Goal: Information Seeking & Learning: Learn about a topic

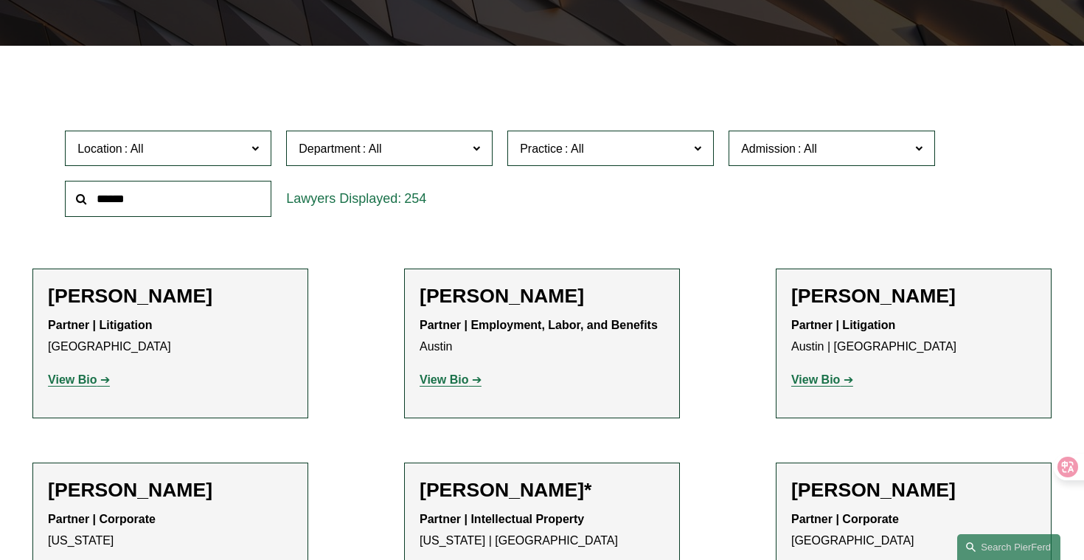
scroll to position [391, 0]
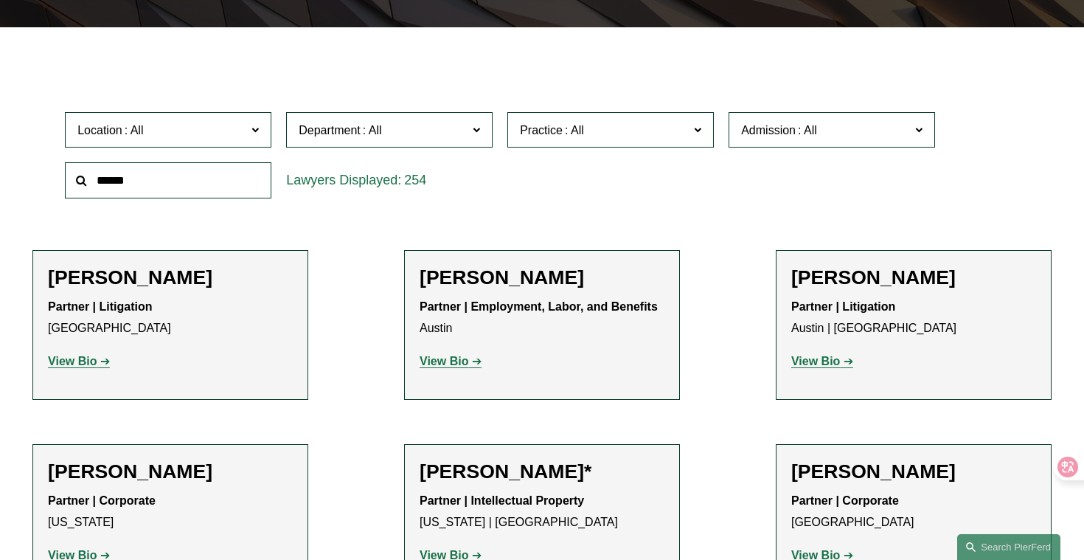
click at [394, 140] on label "Department" at bounding box center [389, 130] width 206 height 36
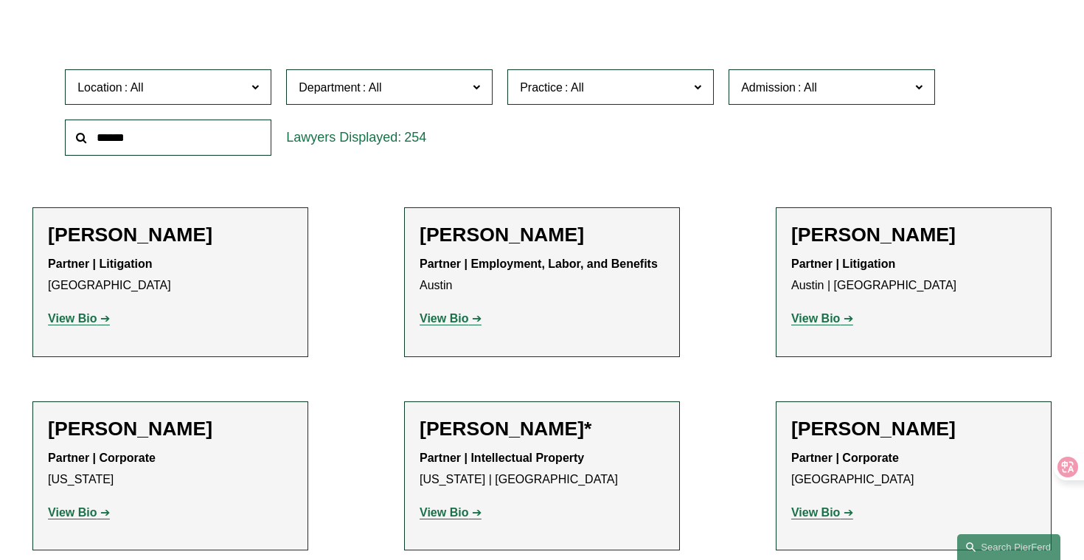
scroll to position [447, 0]
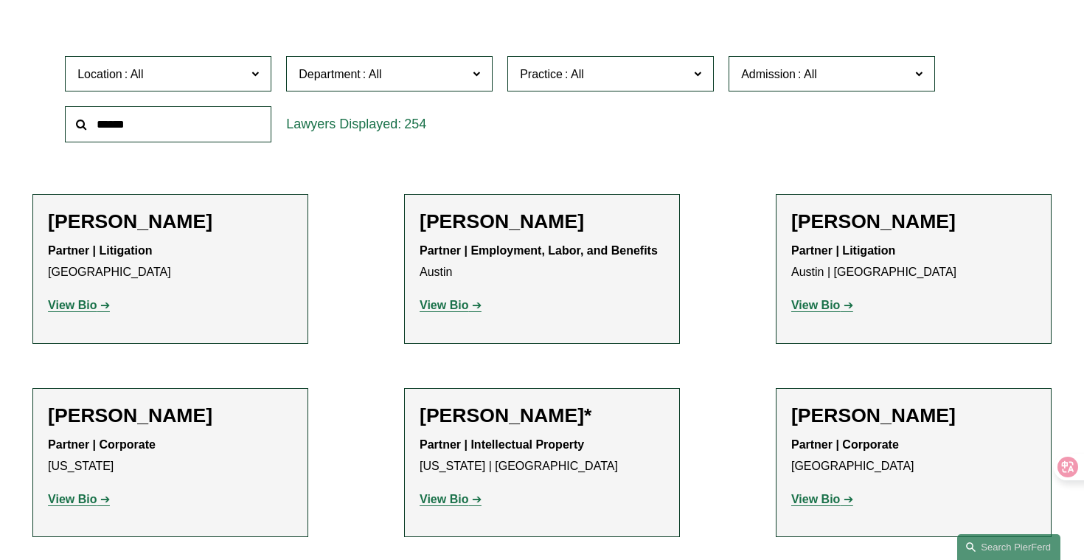
click at [570, 80] on span at bounding box center [574, 74] width 24 height 13
click at [0, 0] on link "International Disputes" at bounding box center [0, 0] width 0 height 0
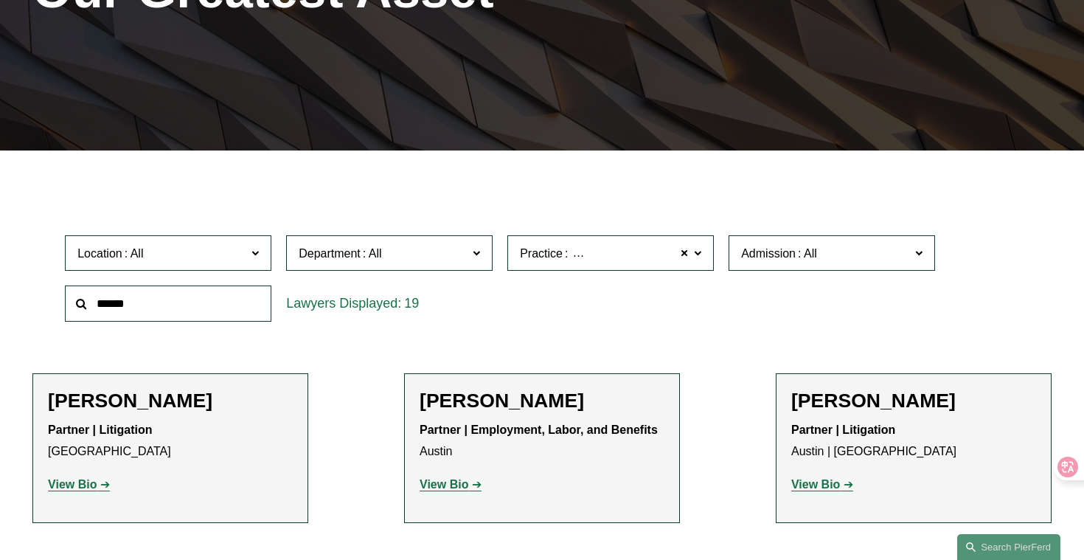
scroll to position [267, 0]
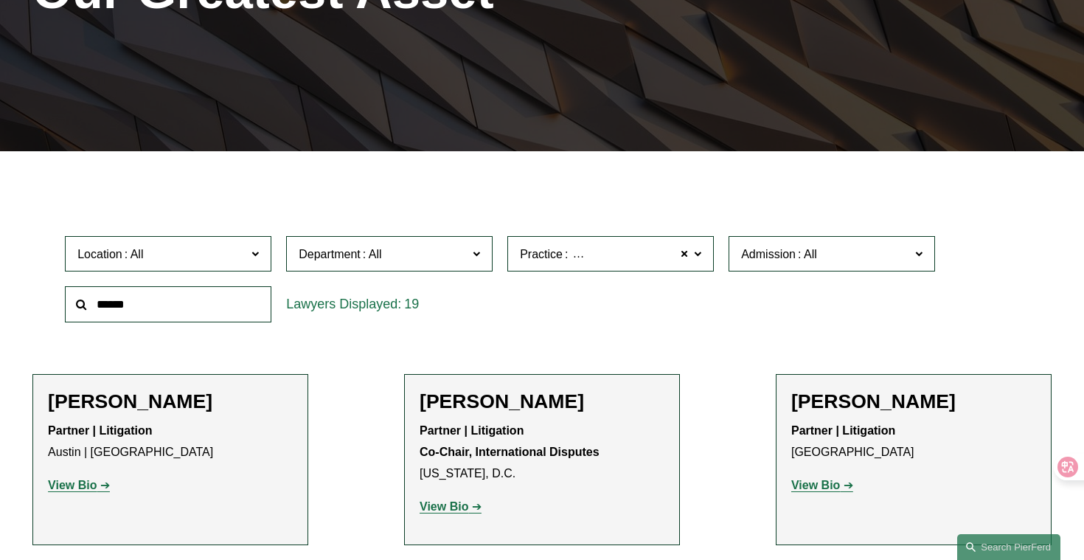
click at [577, 265] on label "Practice International Disputes" at bounding box center [610, 254] width 206 height 36
click at [781, 321] on div "Location All Atlanta Austin Boston Charlotte Chicago Cincinnati Cleveland Colum…" at bounding box center [541, 279] width 969 height 101
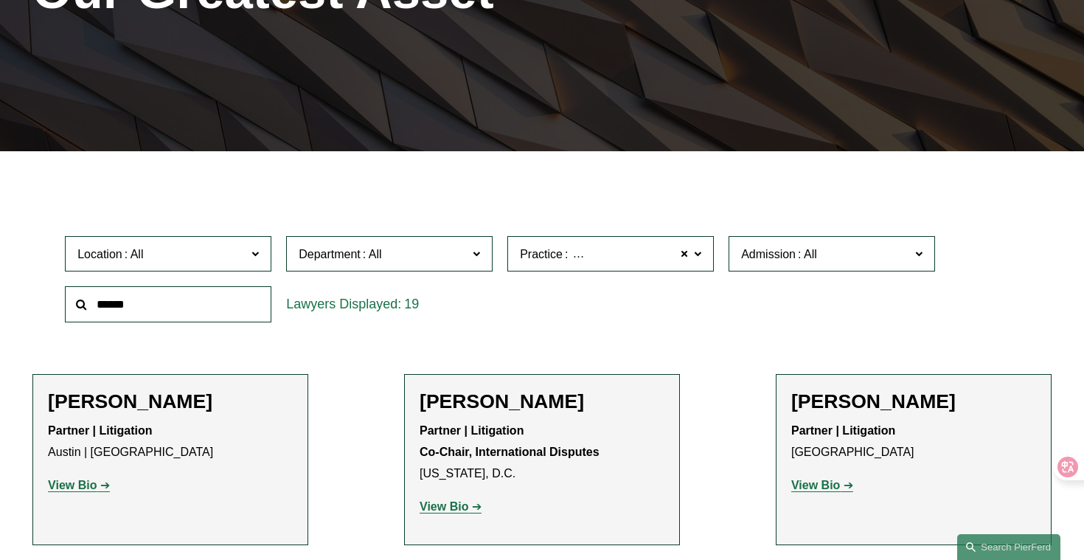
click at [0, 0] on link "International Trade" at bounding box center [0, 0] width 0 height 0
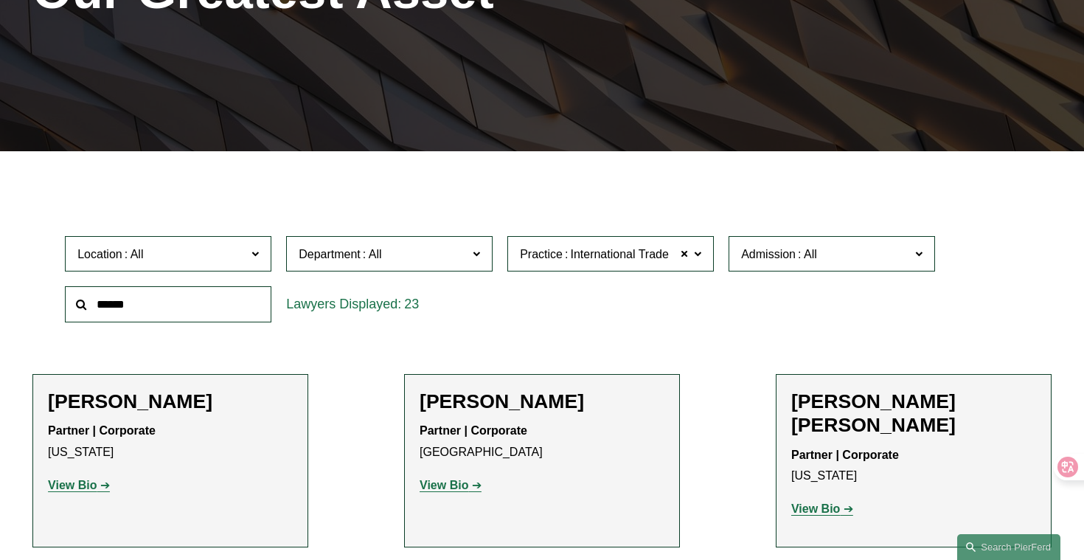
click at [644, 262] on span "International Trade" at bounding box center [619, 254] width 98 height 19
click at [0, 0] on link "International Disputes" at bounding box center [0, 0] width 0 height 0
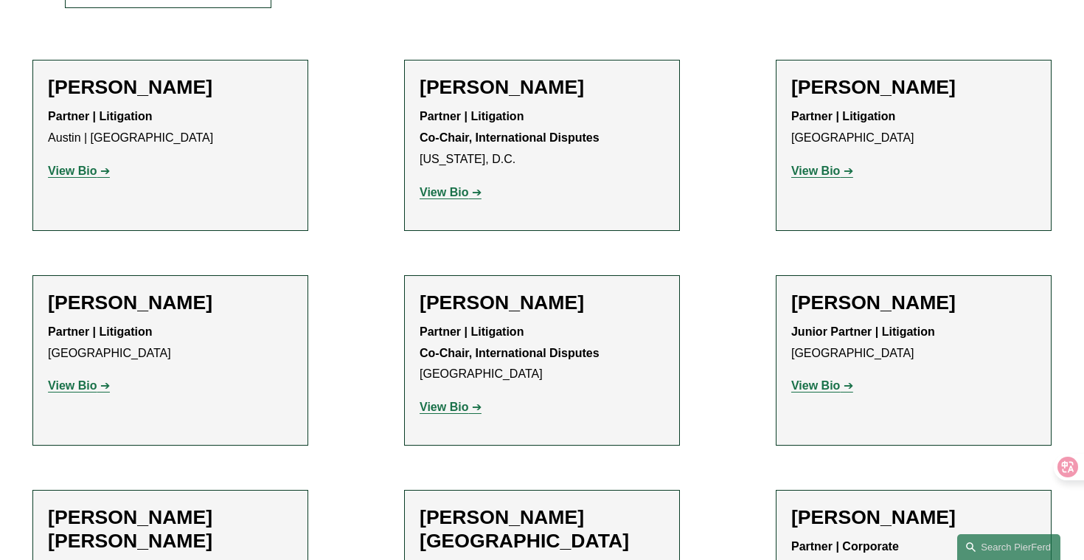
scroll to position [554, 0]
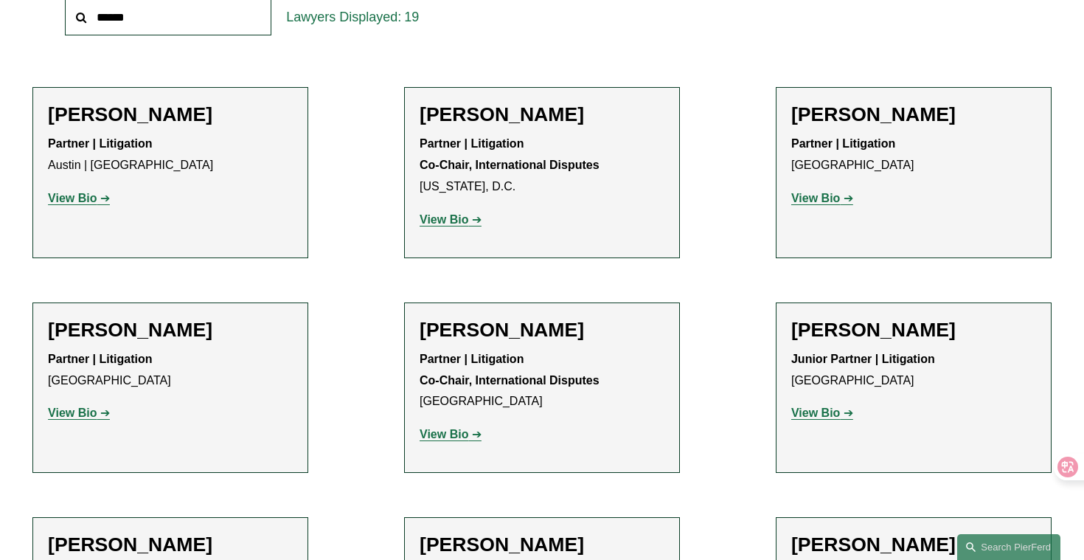
click at [459, 222] on strong "View Bio" at bounding box center [443, 219] width 49 height 13
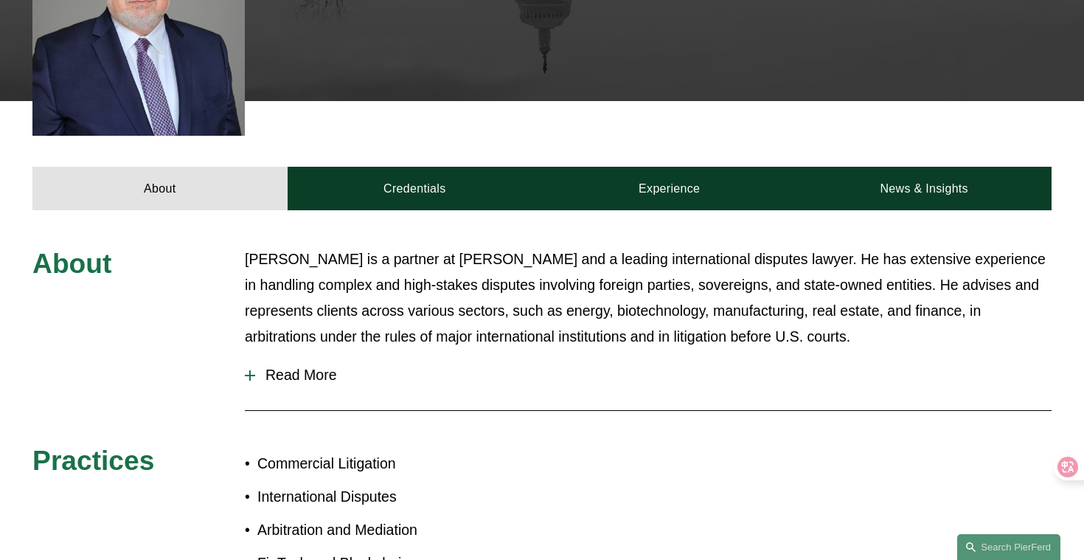
scroll to position [885, 0]
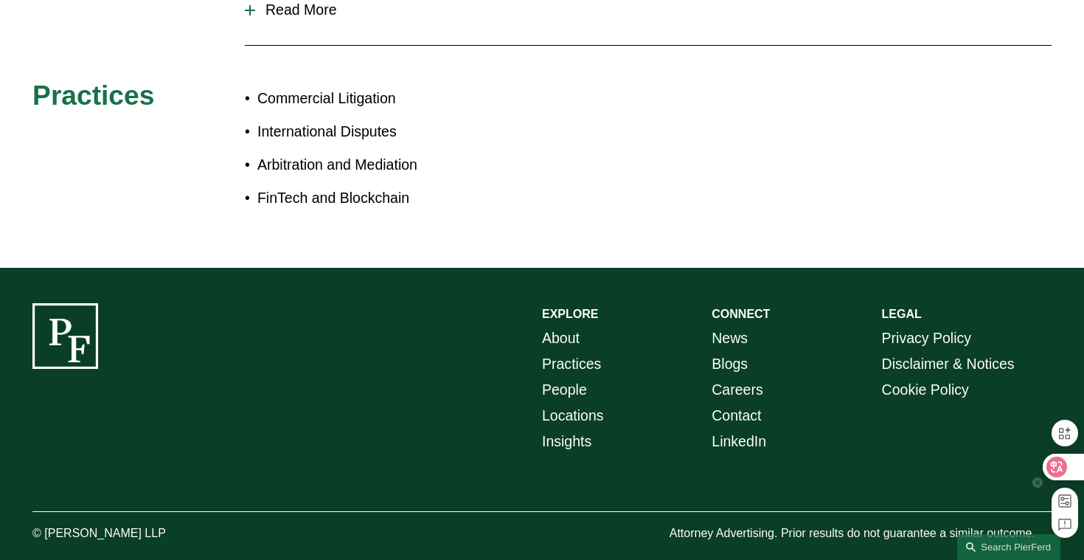
click at [1062, 471] on icon at bounding box center [1056, 467] width 13 height 12
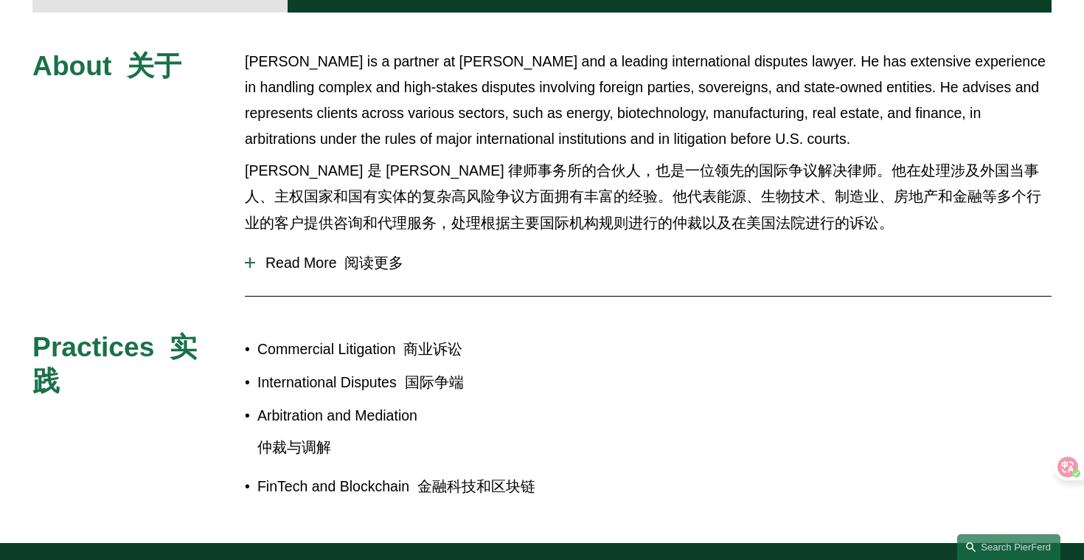
scroll to position [753, 0]
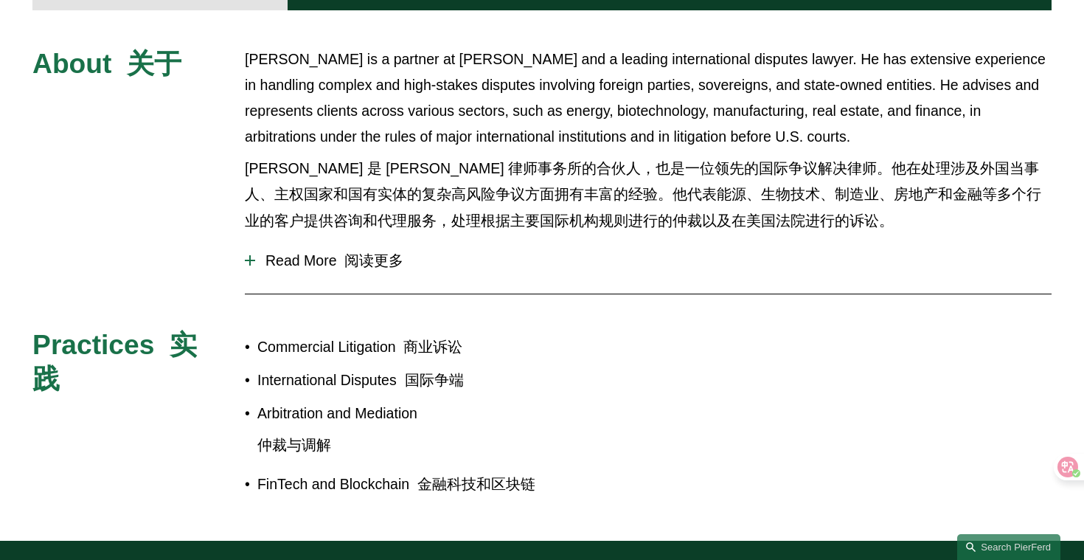
click at [341, 252] on font at bounding box center [341, 260] width 8 height 16
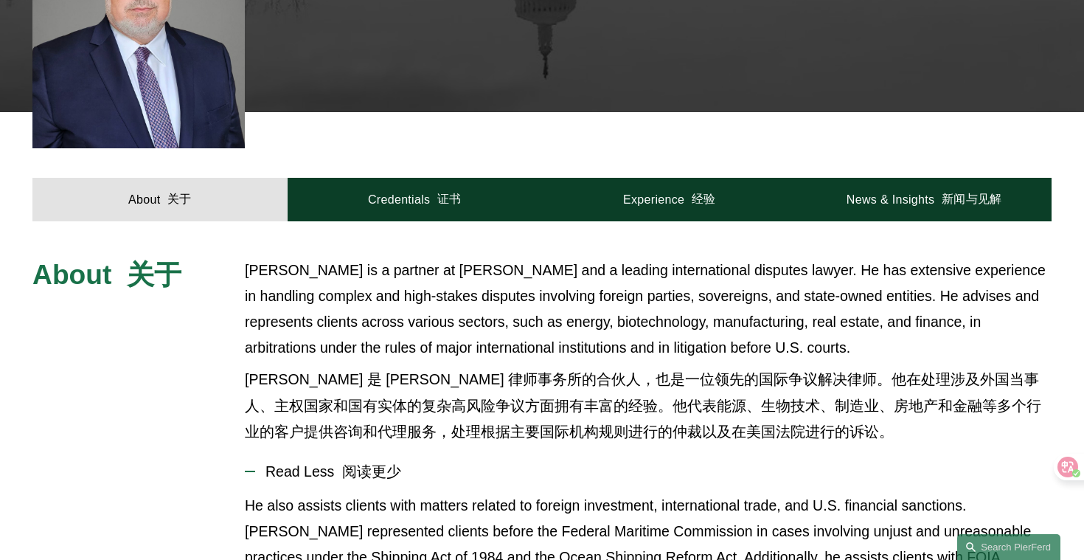
scroll to position [635, 0]
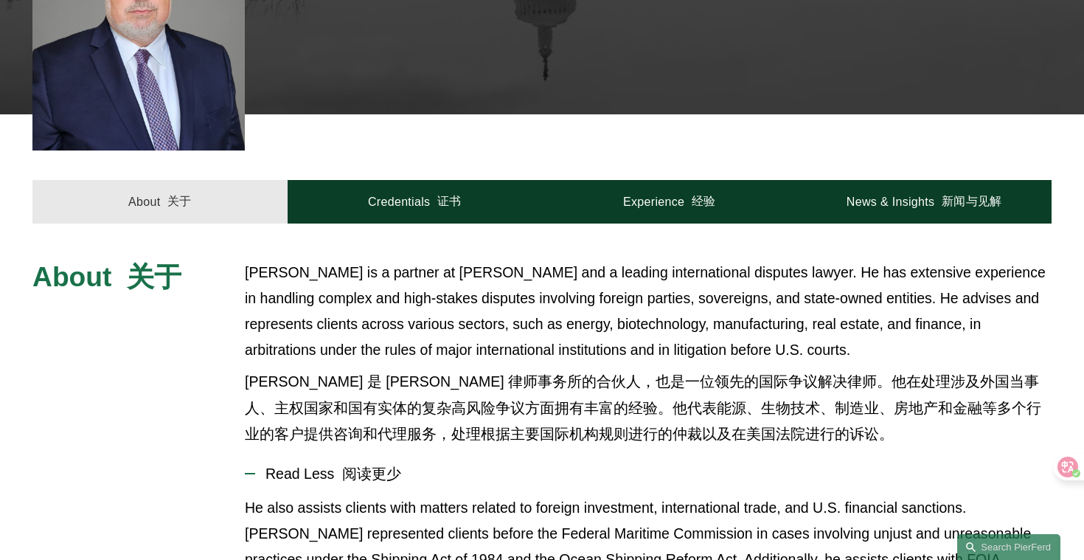
click at [205, 180] on link "About 关于" at bounding box center [159, 201] width 254 height 43
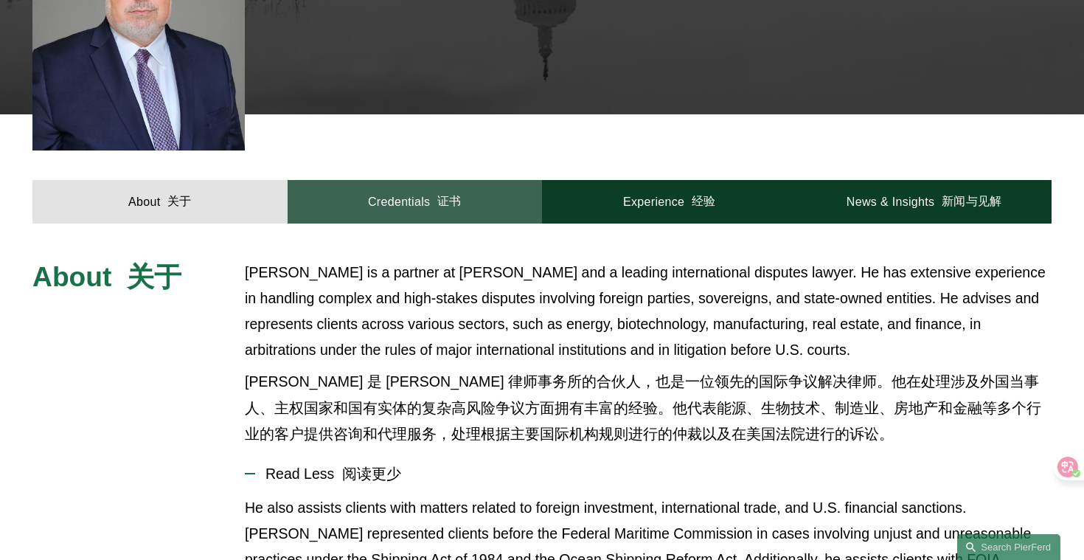
click at [407, 180] on link "Credentials 证书" at bounding box center [414, 201] width 254 height 43
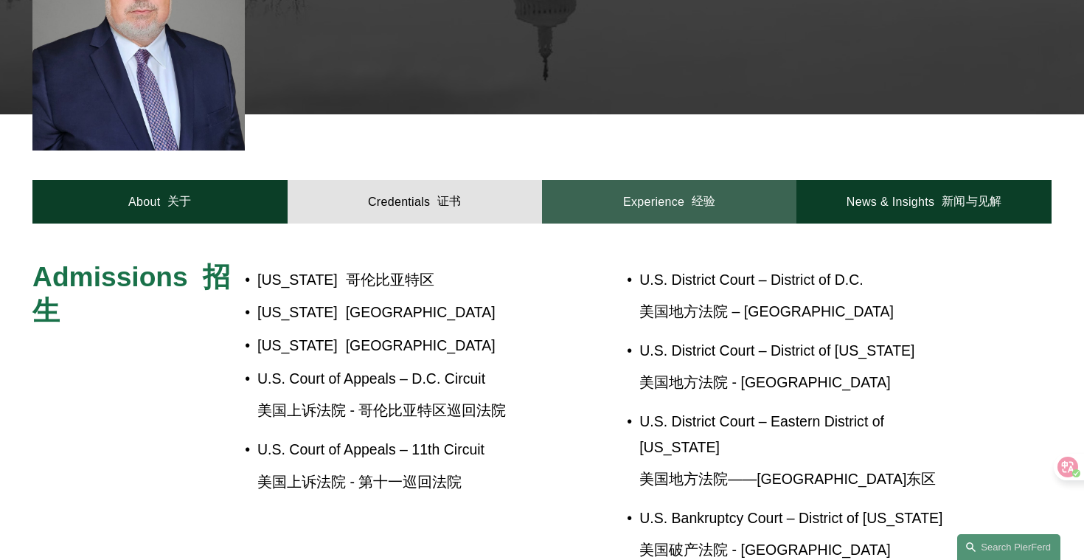
click at [585, 180] on link "Experience 经验" at bounding box center [669, 201] width 254 height 43
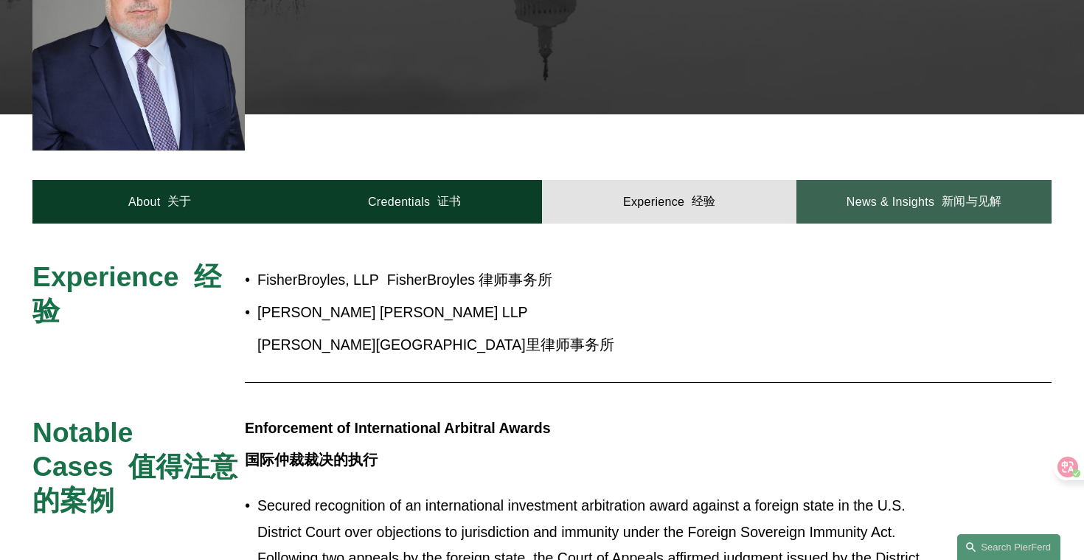
click at [807, 180] on link "News & Insights 新闻与见解" at bounding box center [923, 201] width 254 height 43
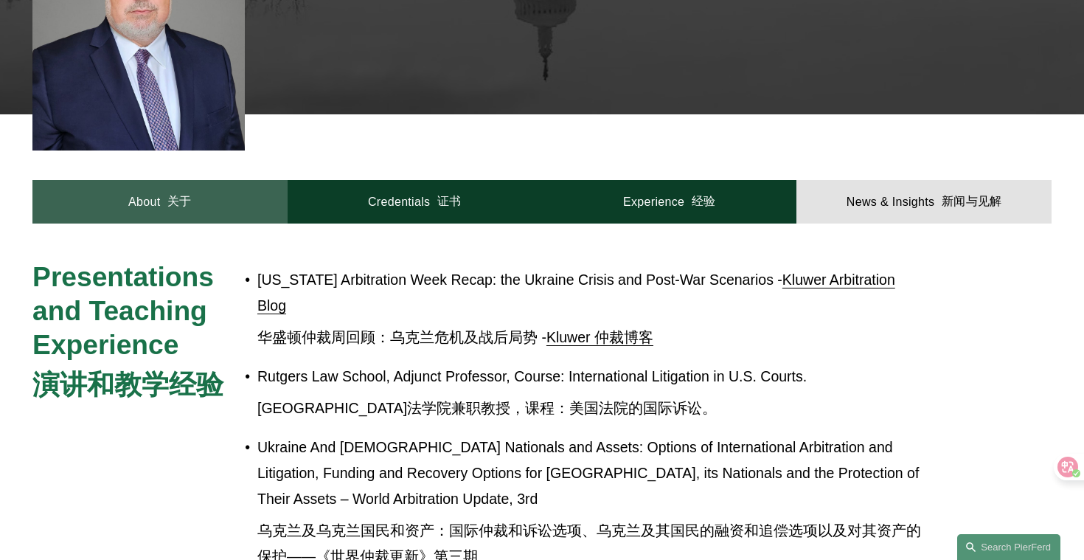
click at [135, 180] on link "About 关于" at bounding box center [159, 201] width 254 height 43
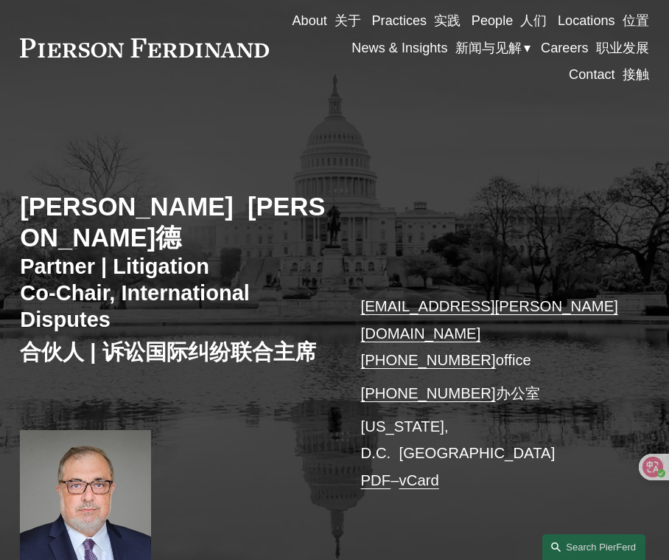
scroll to position [86, 0]
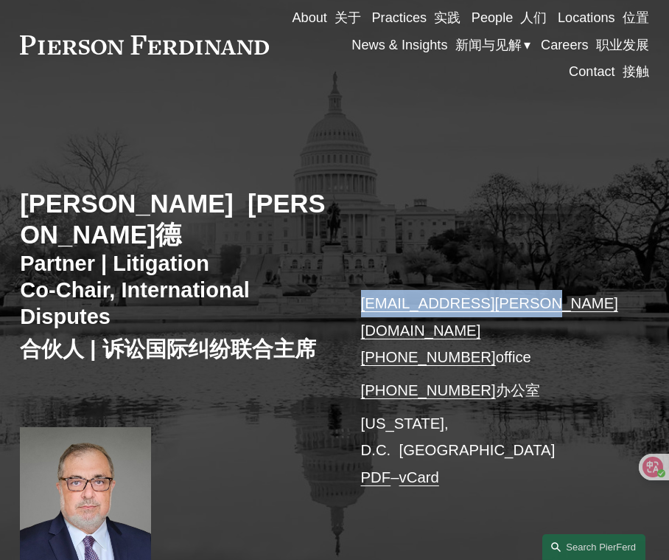
drag, startPoint x: 353, startPoint y: 302, endPoint x: 542, endPoint y: 309, distance: 188.8
click at [542, 309] on div "Gene M. Burd 吉恩·M·伯德 Partner | Litigation Co-Chair, International Disputes 合伙人 …" at bounding box center [334, 360] width 669 height 450
copy link "gene.burd@pierferd.com"
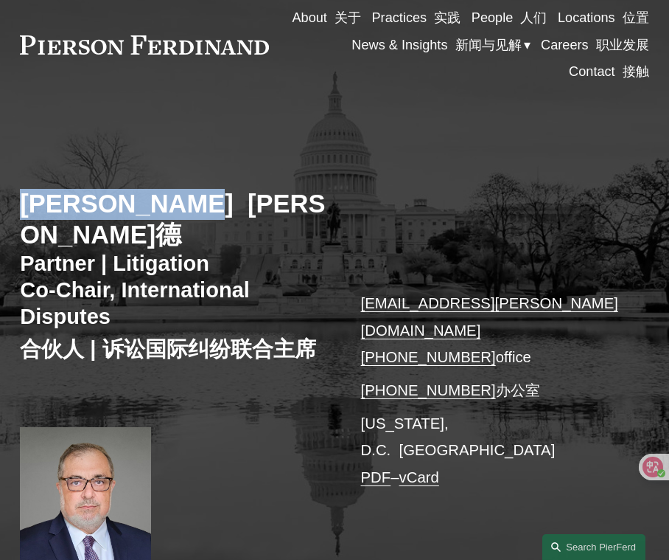
drag, startPoint x: 25, startPoint y: 207, endPoint x: 181, endPoint y: 206, distance: 156.3
click at [181, 206] on h2 "Gene M. Burd 吉恩·M·伯德" at bounding box center [177, 220] width 315 height 62
copy h2 "Gene M. Burd"
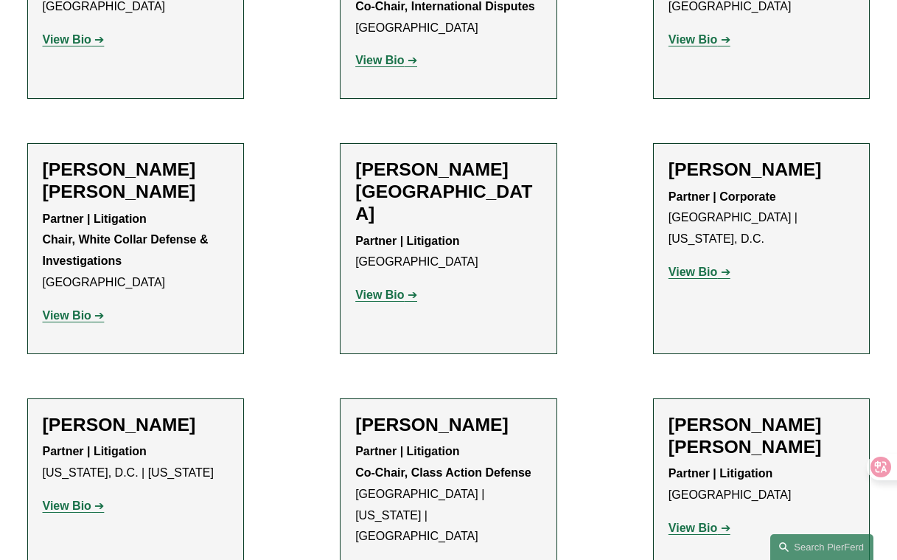
scroll to position [877, 0]
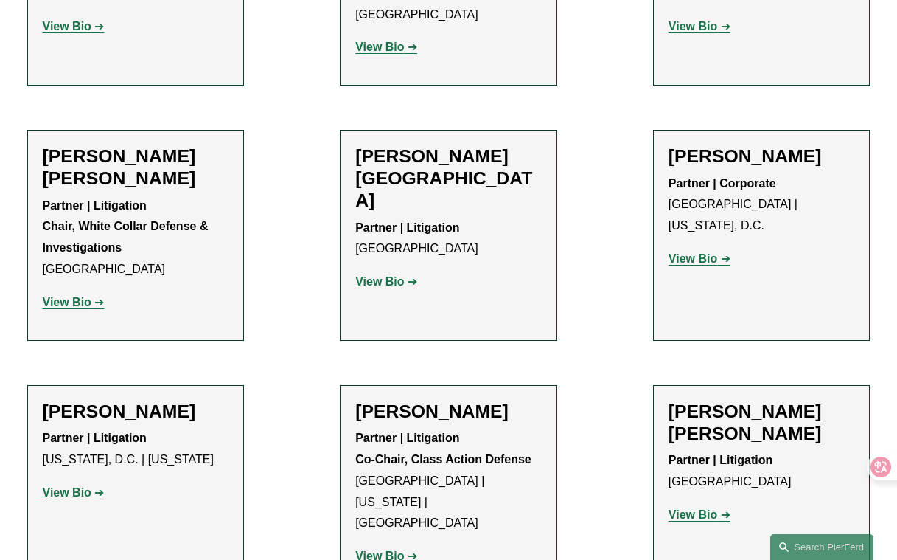
click at [669, 252] on strong "View Bio" at bounding box center [693, 258] width 49 height 13
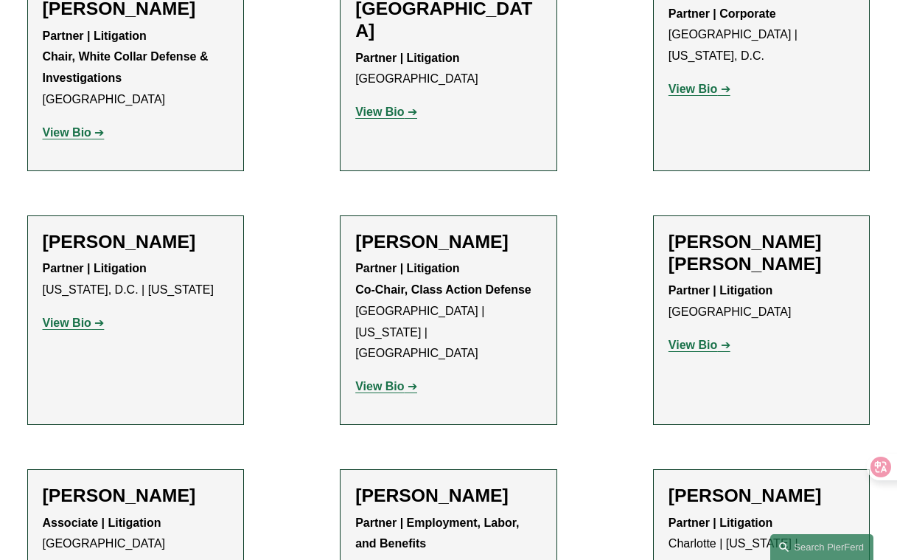
scroll to position [1049, 0]
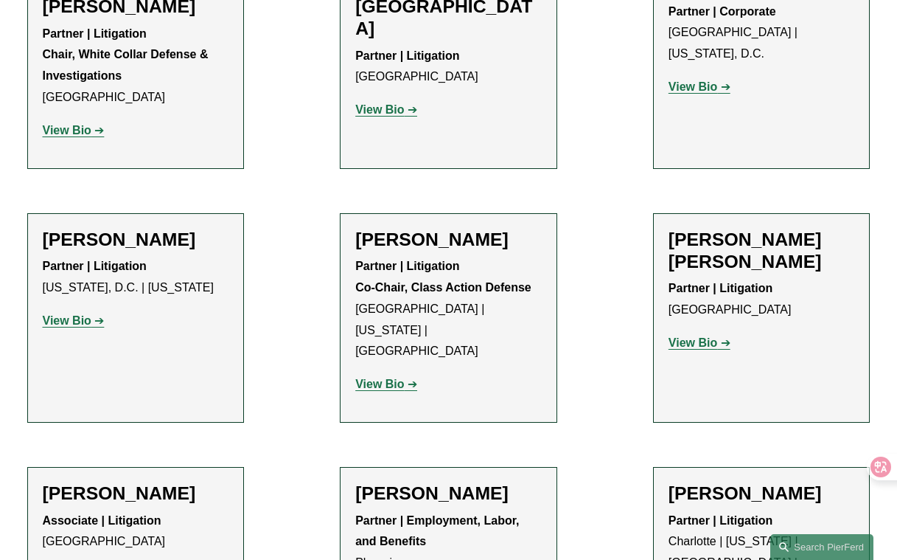
click at [80, 314] on strong "View Bio" at bounding box center [67, 320] width 49 height 13
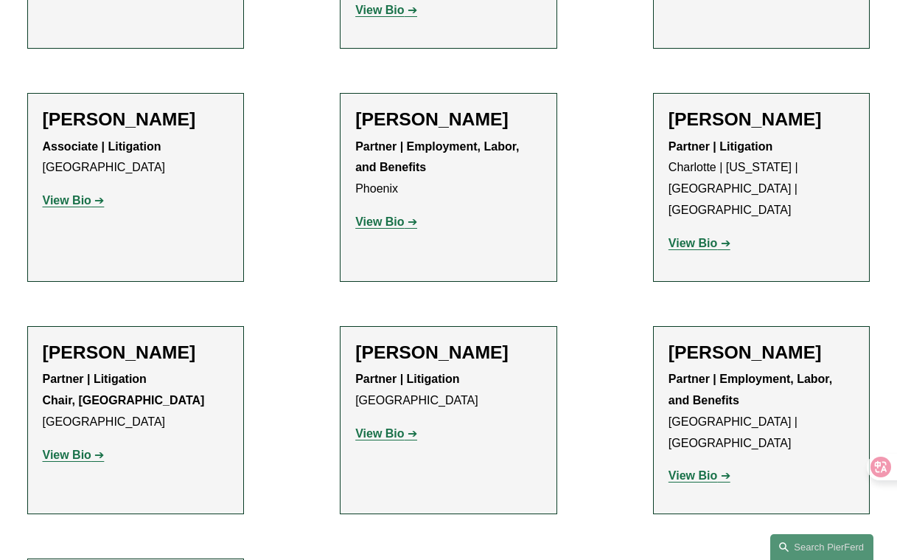
scroll to position [1412, 0]
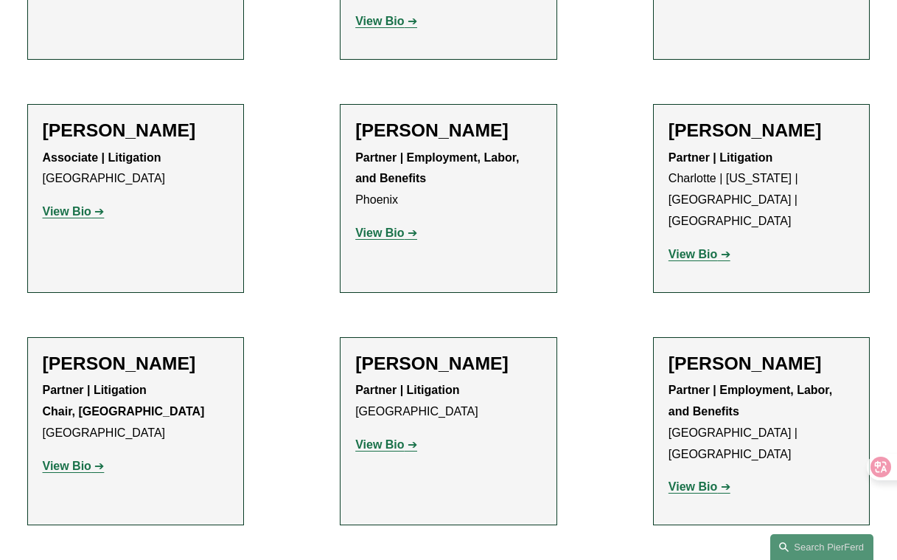
click at [669, 248] on strong "View Bio" at bounding box center [693, 254] width 49 height 13
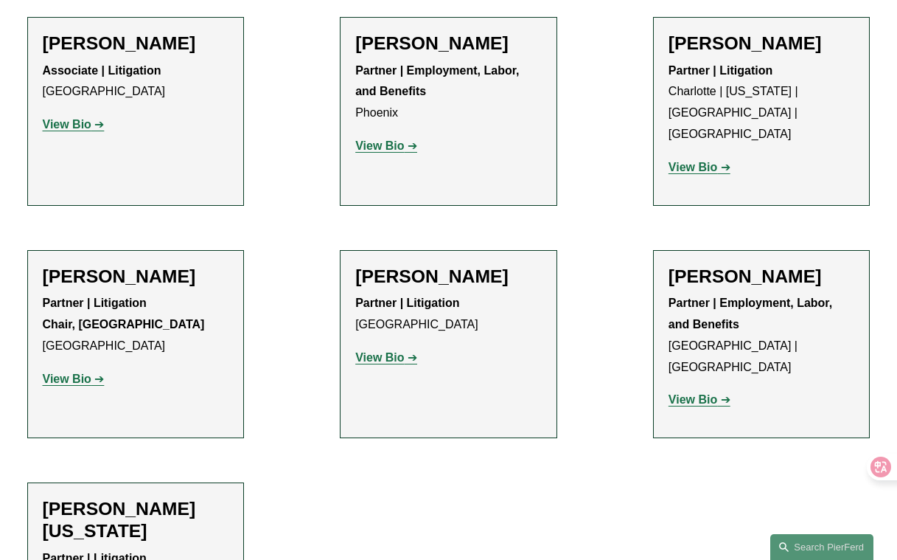
scroll to position [1505, 0]
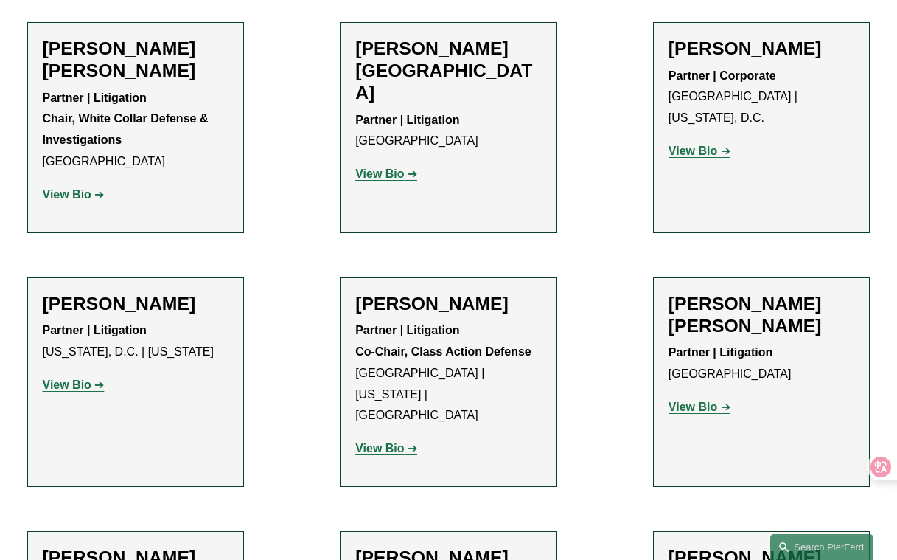
scroll to position [0, 0]
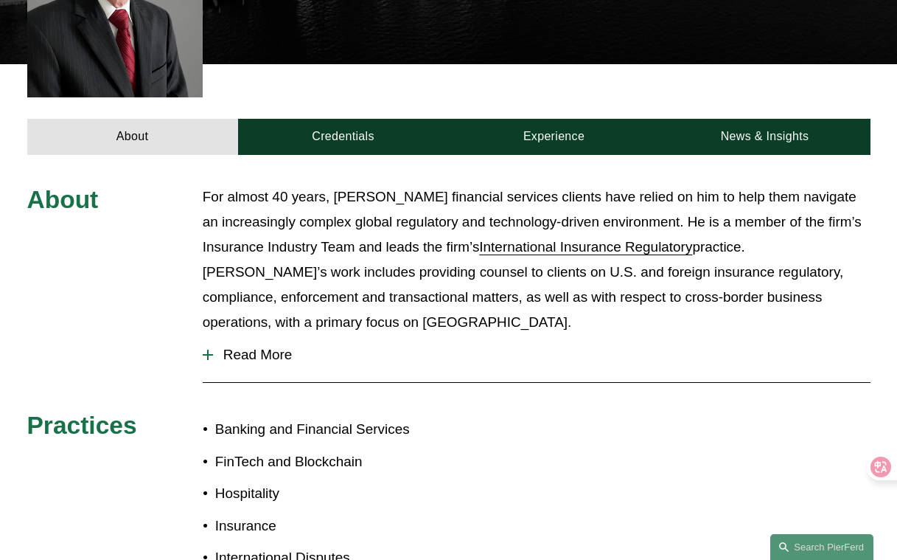
scroll to position [489, 0]
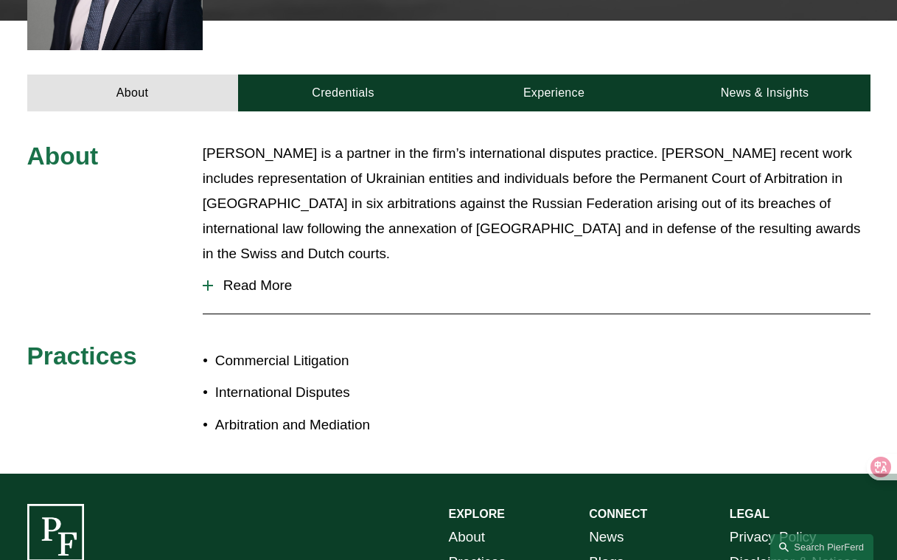
scroll to position [499, 0]
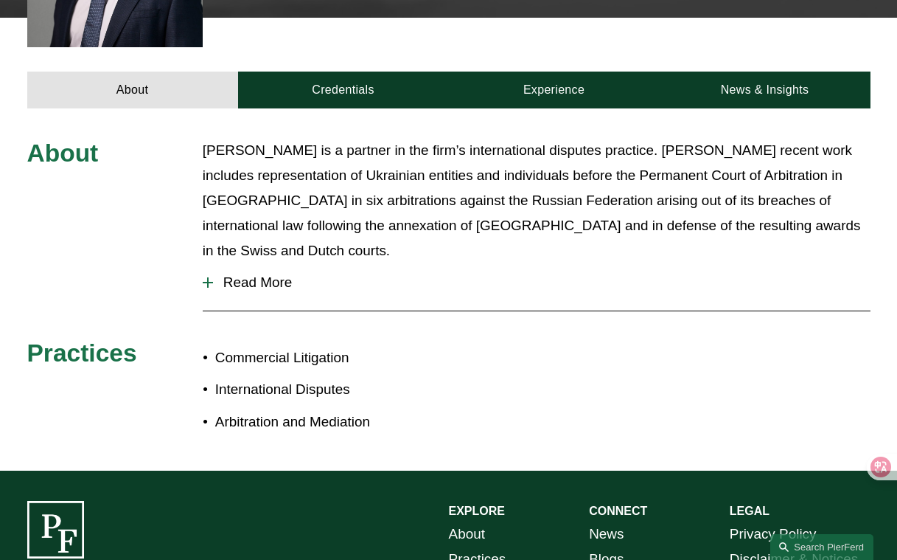
click at [243, 274] on span "Read More" at bounding box center [542, 282] width 658 height 16
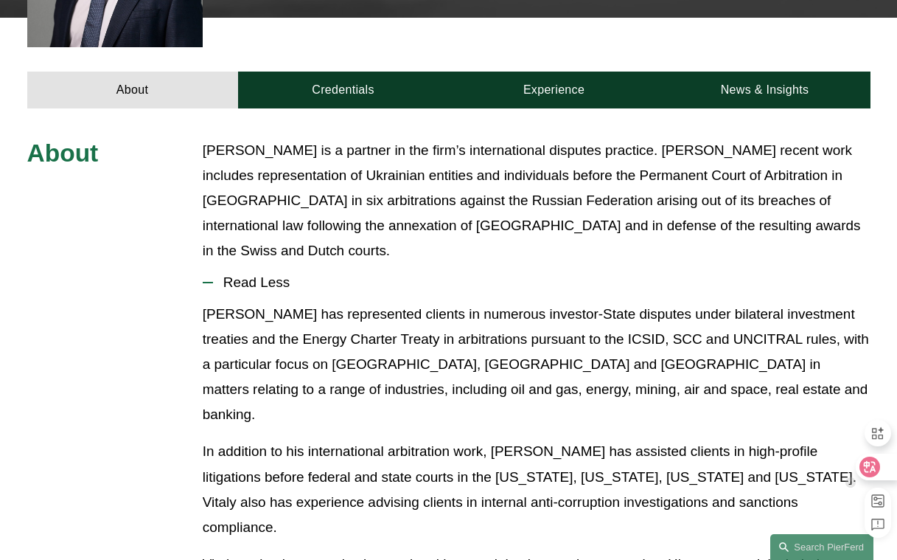
click at [869, 465] on icon at bounding box center [870, 467] width 13 height 12
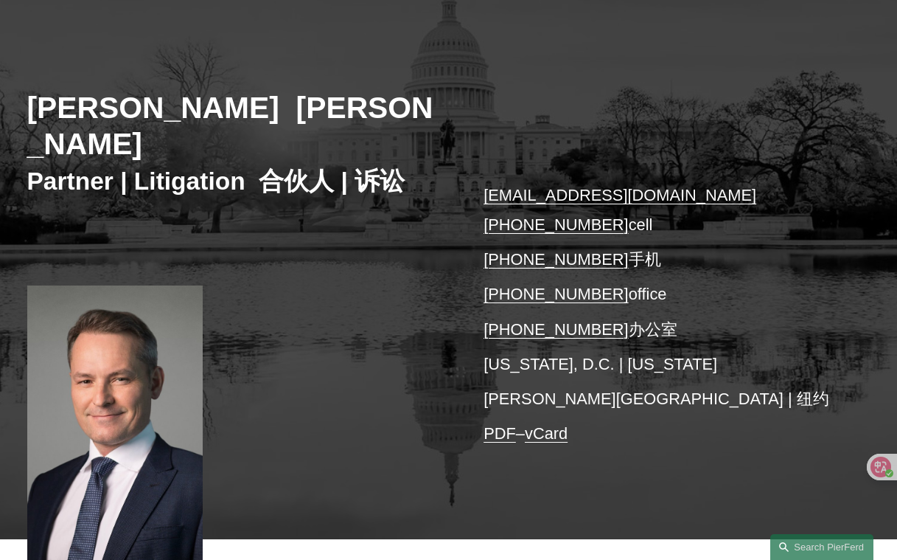
scroll to position [148, 0]
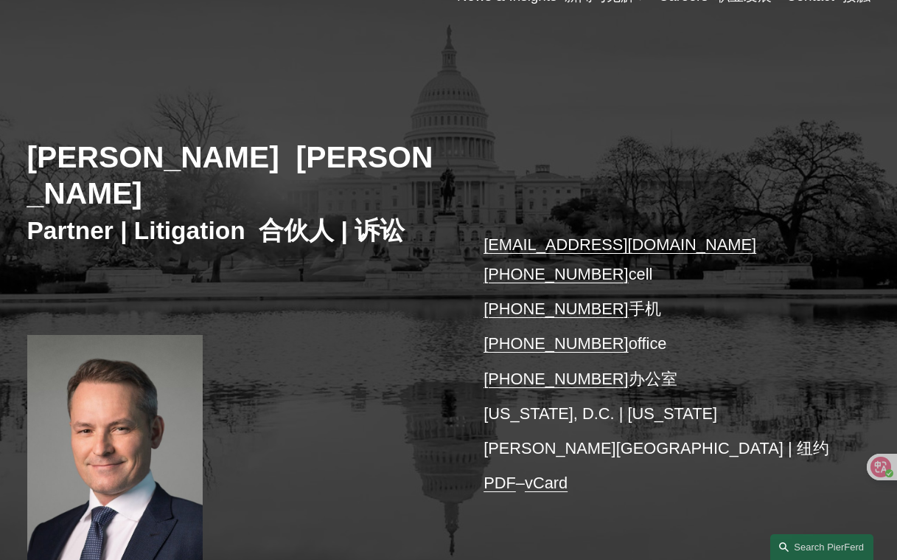
drag, startPoint x: 19, startPoint y: 151, endPoint x: 236, endPoint y: 158, distance: 216.8
click at [236, 158] on div "[PERSON_NAME] [PERSON_NAME] Partner | Litigation 合伙人 | 诉讼 [EMAIL_ADDRESS][DOMAI…" at bounding box center [448, 326] width 897 height 521
copy h2 "[PERSON_NAME]"
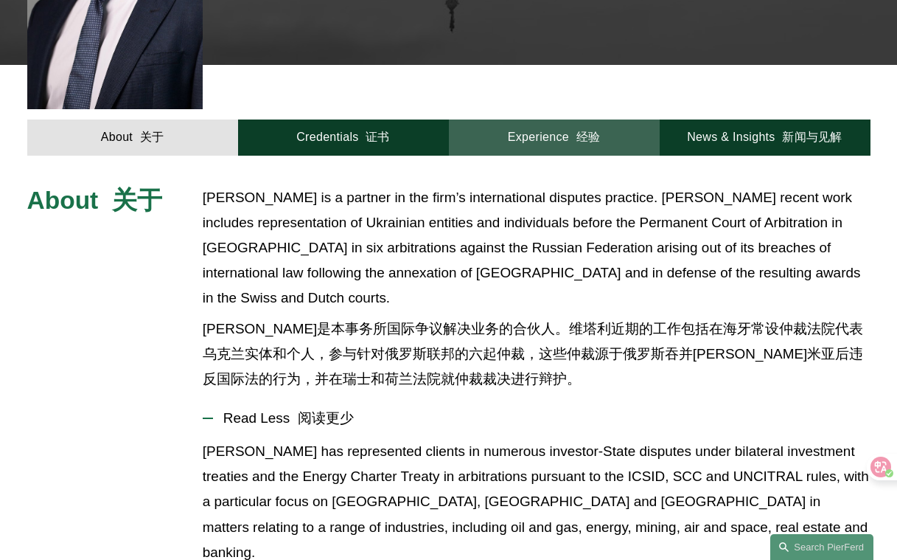
scroll to position [684, 0]
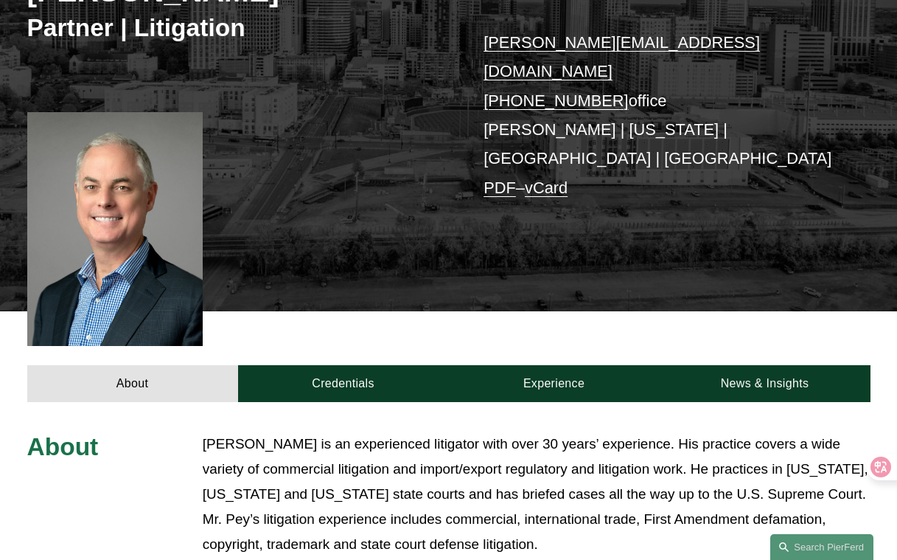
scroll to position [387, 0]
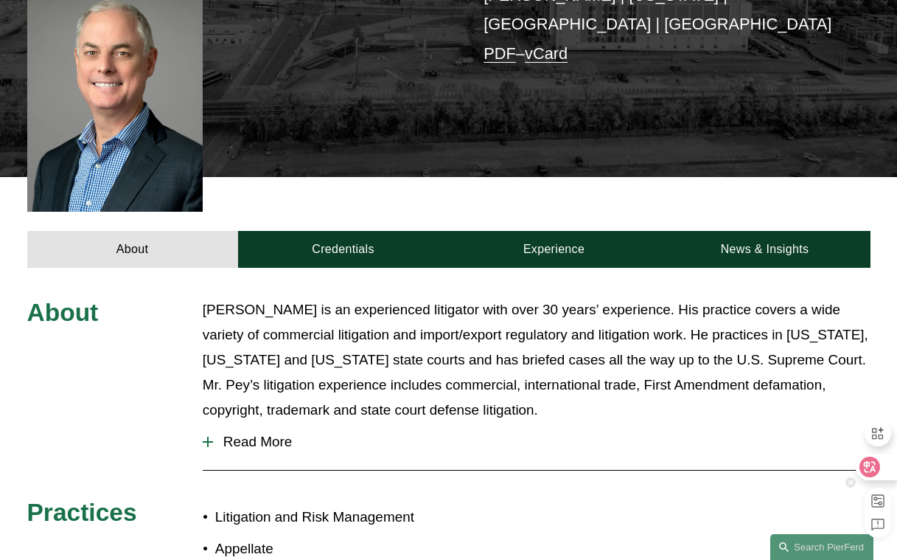
click at [879, 470] on div at bounding box center [876, 466] width 40 height 27
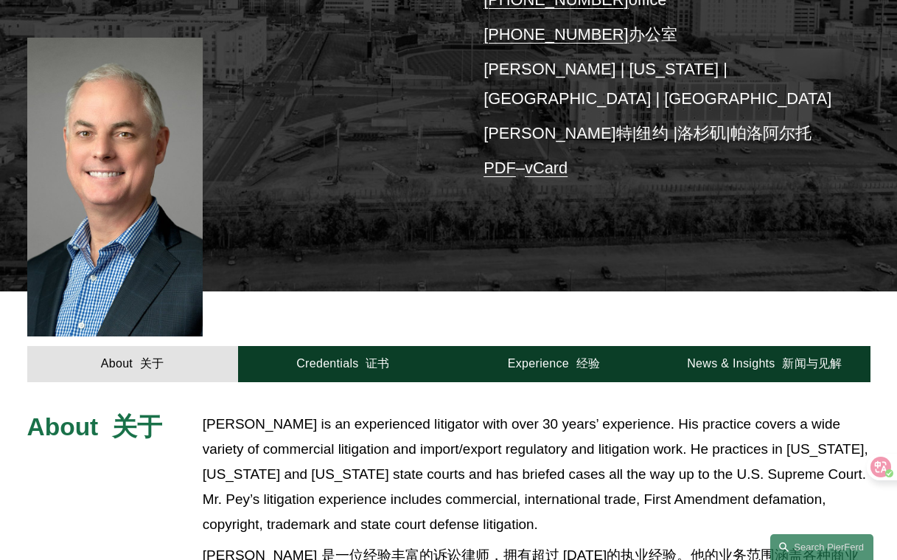
click at [293, 416] on p "Chris Pey is an experienced litigator with over 30 years’ experience. His pract…" at bounding box center [537, 530] width 668 height 238
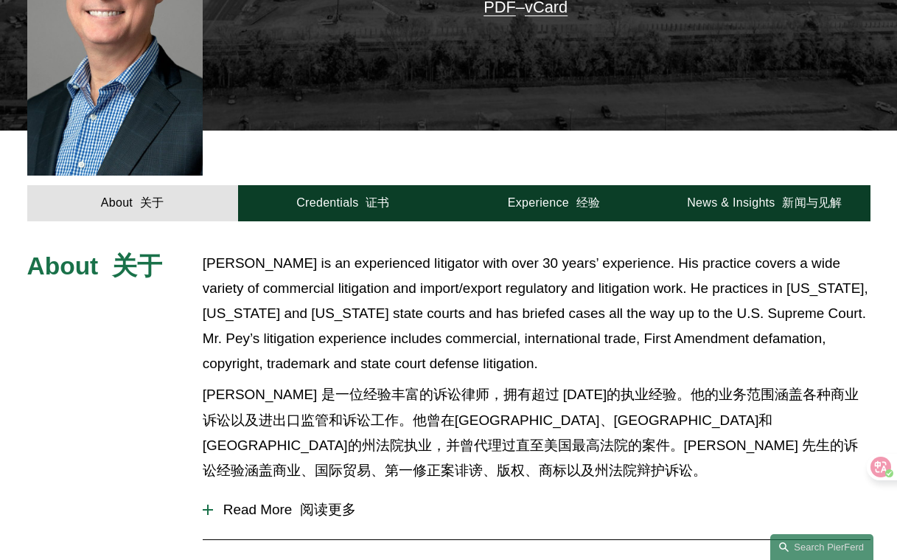
click at [280, 500] on span "Read More 阅读更多" at bounding box center [542, 509] width 658 height 19
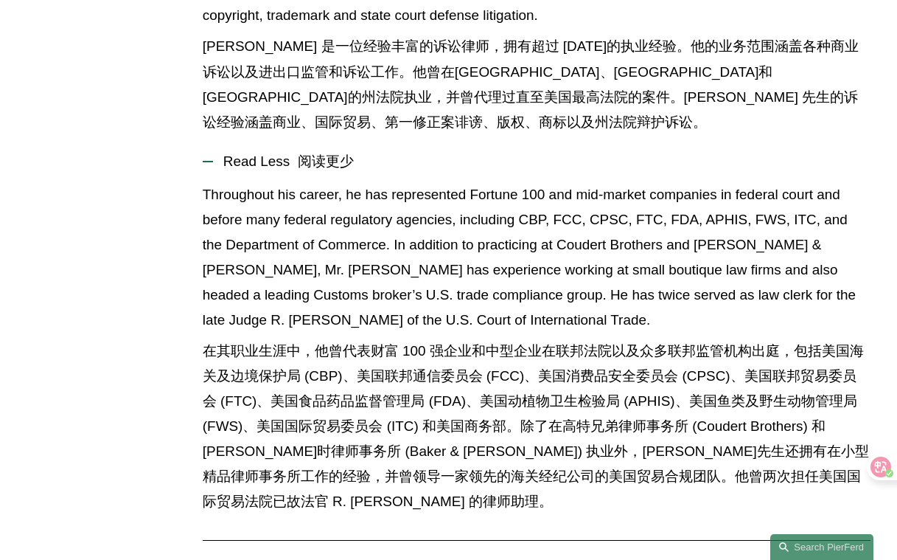
scroll to position [900, 0]
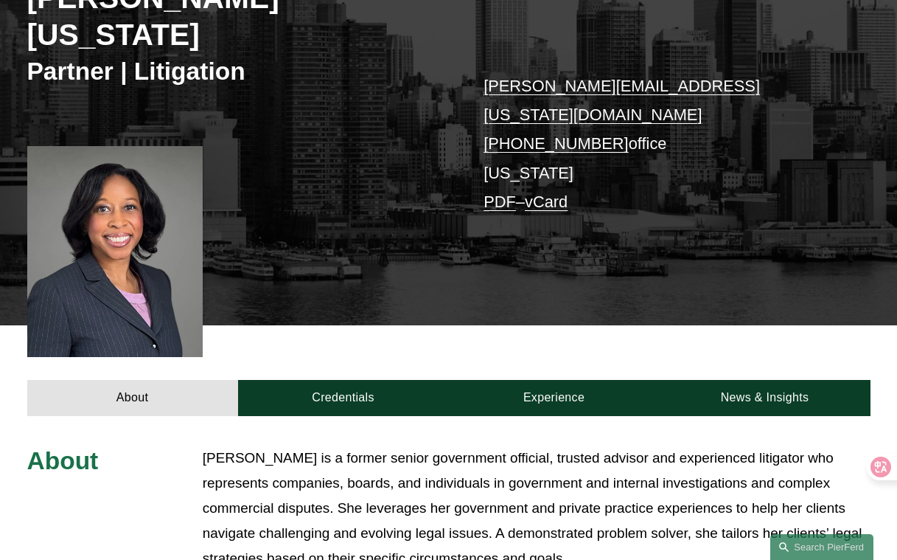
scroll to position [363, 0]
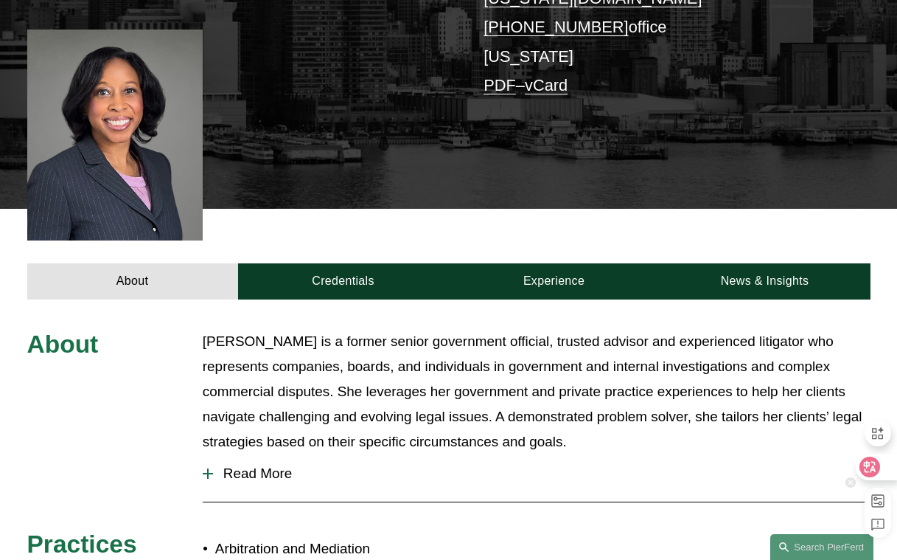
click at [880, 467] on div at bounding box center [876, 466] width 40 height 27
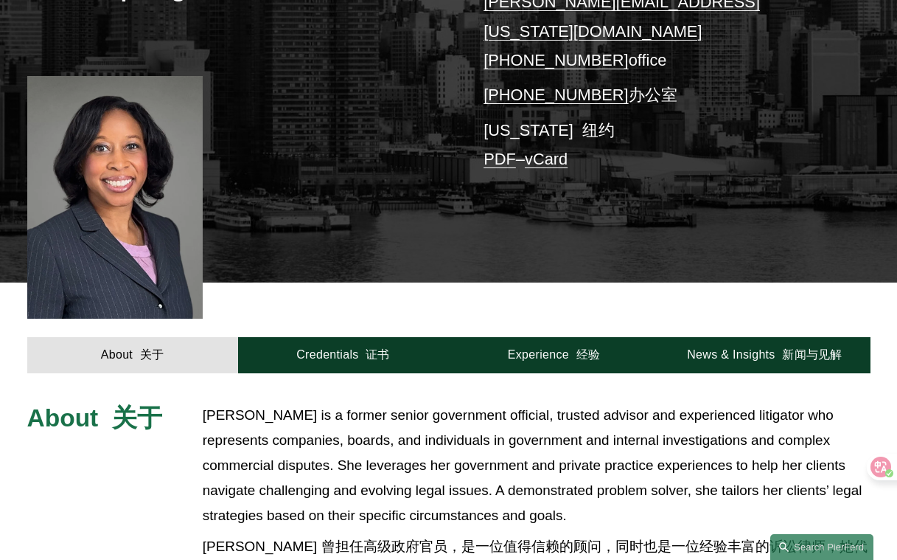
click at [249, 450] on p "[PERSON_NAME] is a former senior government official, trusted advisor and exper…" at bounding box center [537, 521] width 668 height 238
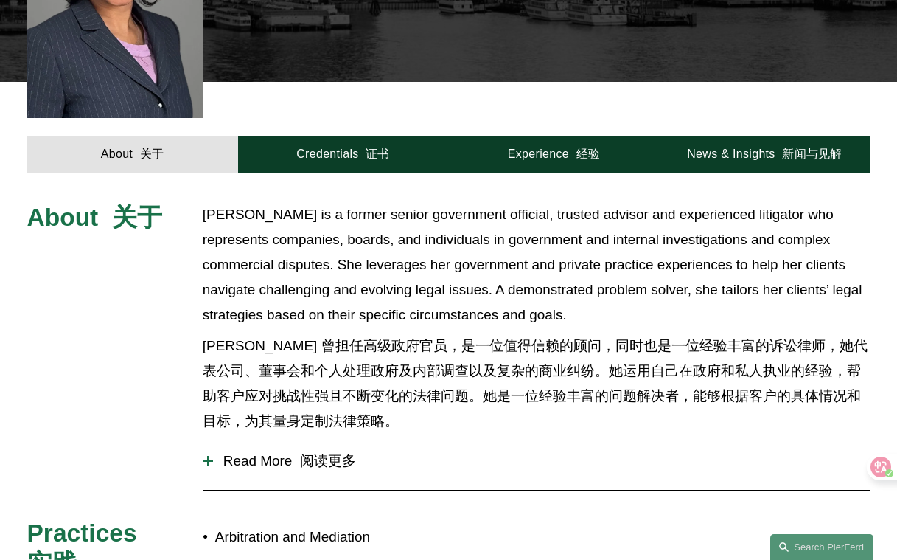
scroll to position [573, 0]
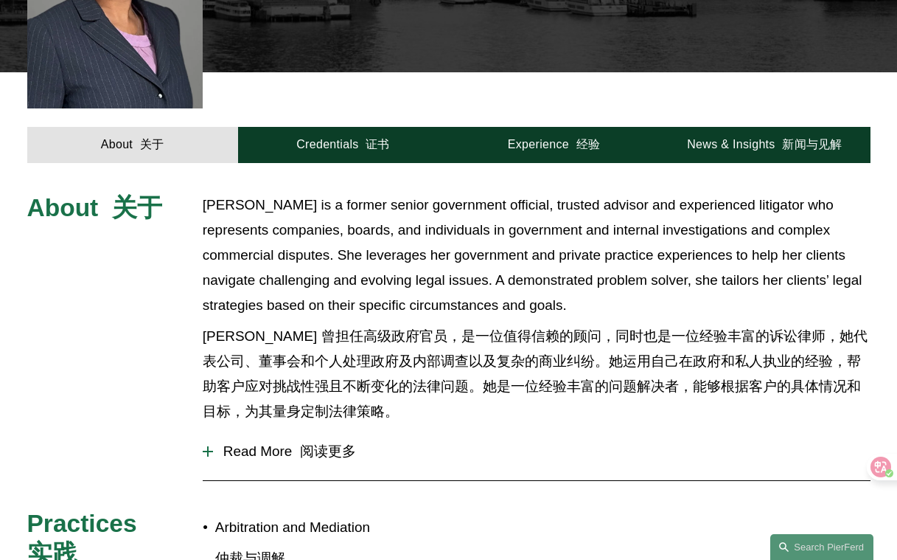
click at [267, 431] on button "Read More 阅读更多" at bounding box center [537, 451] width 668 height 41
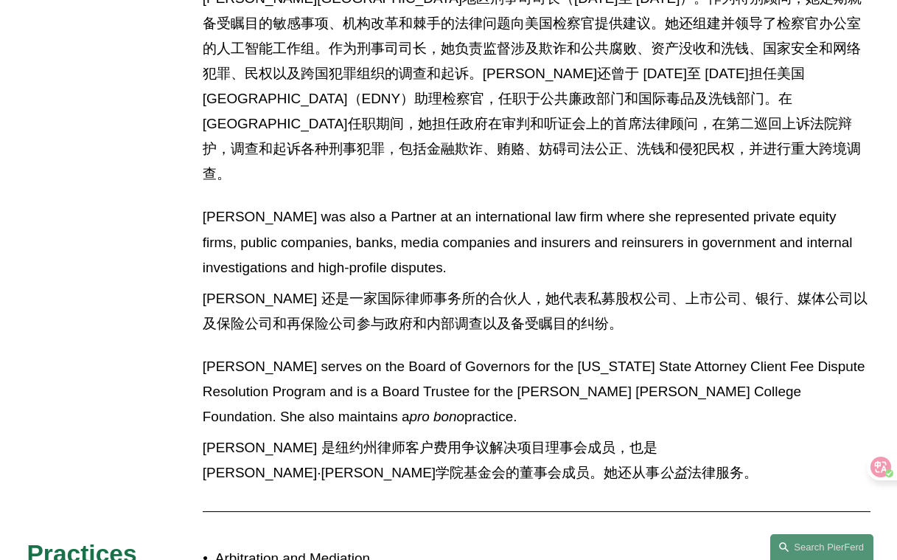
scroll to position [1667, 0]
